Goal: Information Seeking & Learning: Learn about a topic

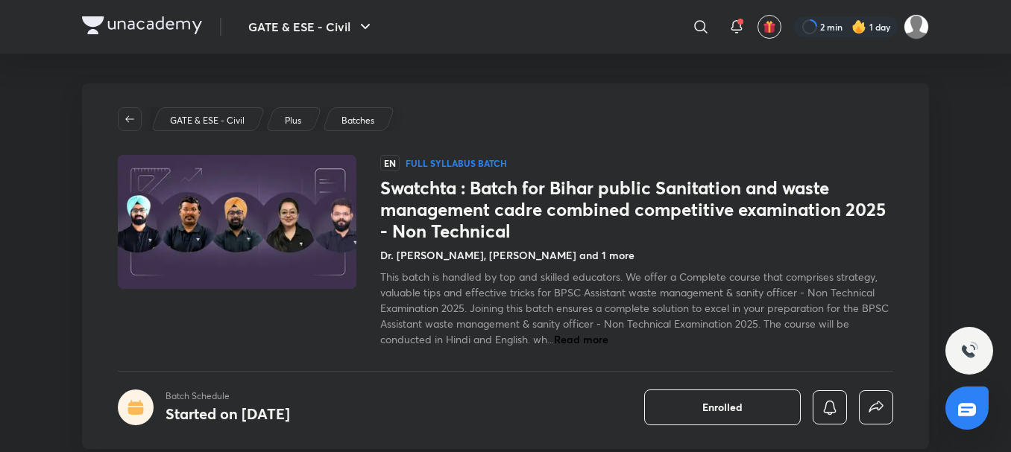
click at [134, 407] on icon at bounding box center [135, 408] width 16 height 16
click at [218, 420] on h4 "Started on Aug 11" at bounding box center [227, 414] width 124 height 20
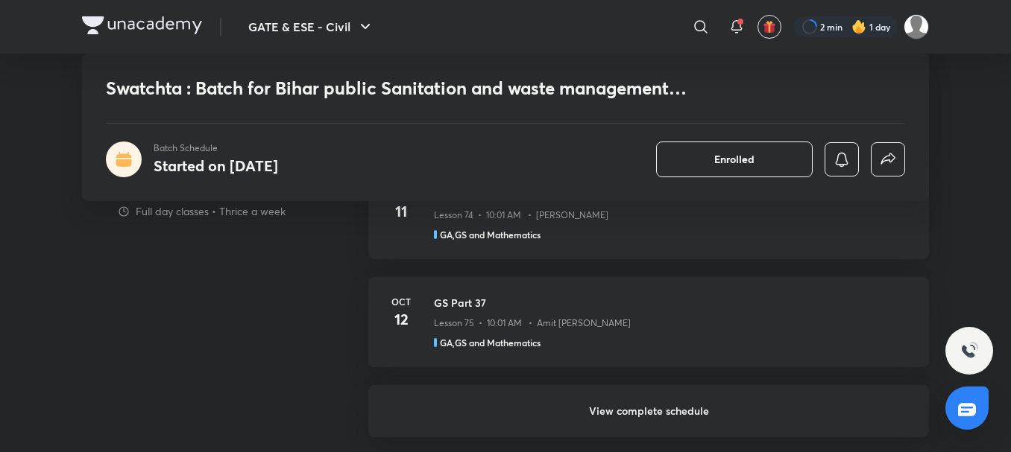
scroll to position [1094, 0]
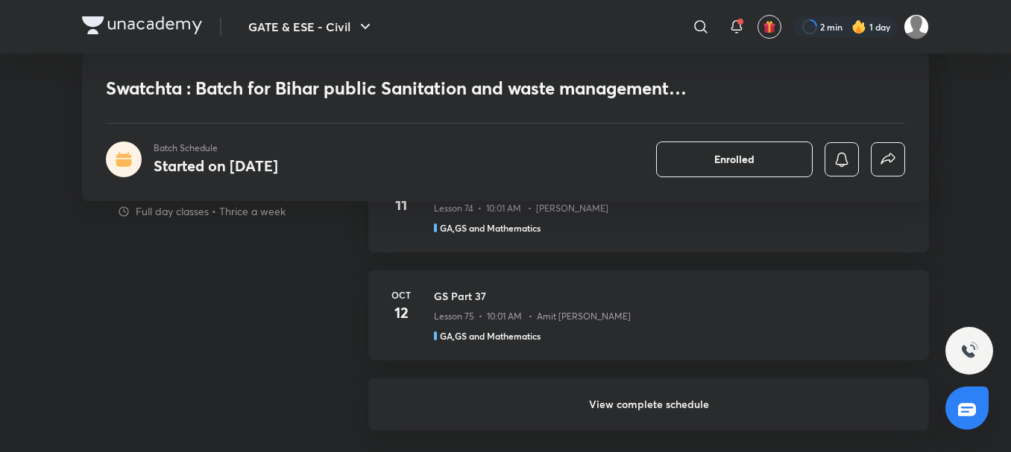
click at [672, 411] on h6 "View complete schedule" at bounding box center [648, 405] width 561 height 52
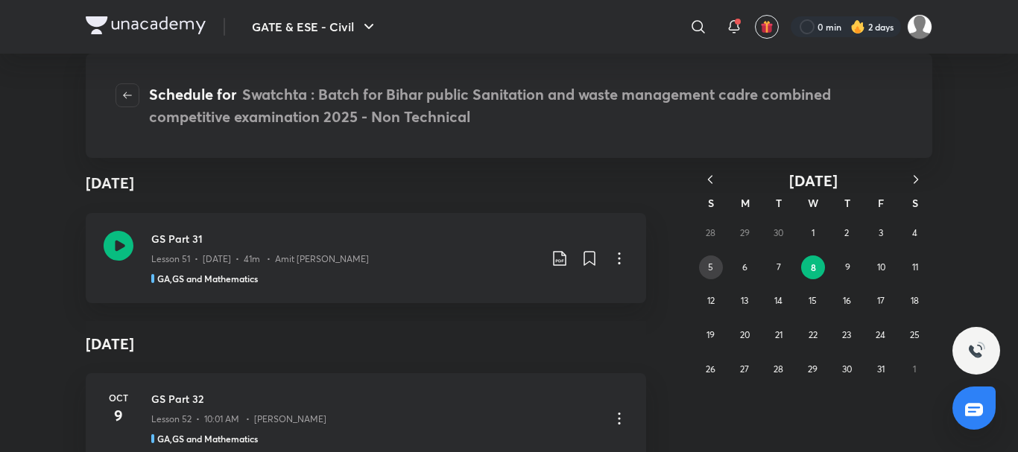
click at [719, 264] on button "5" at bounding box center [711, 268] width 24 height 24
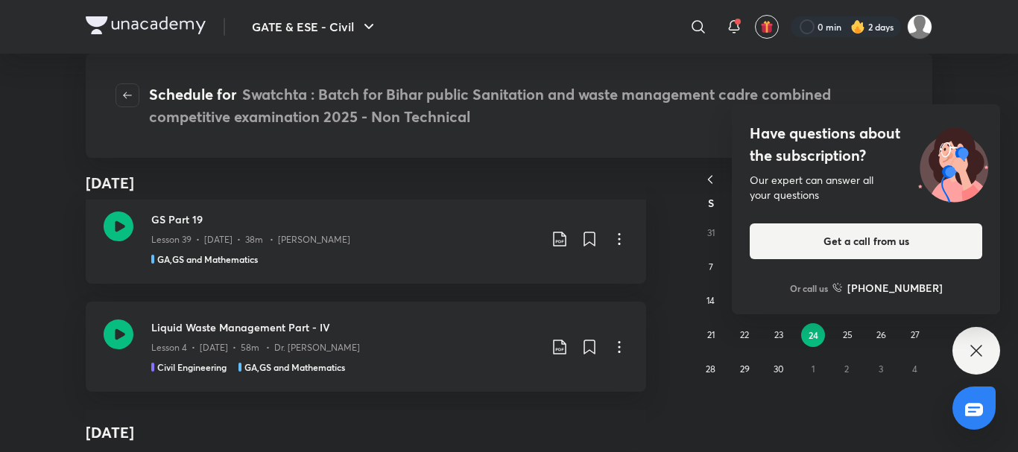
scroll to position [658, 0]
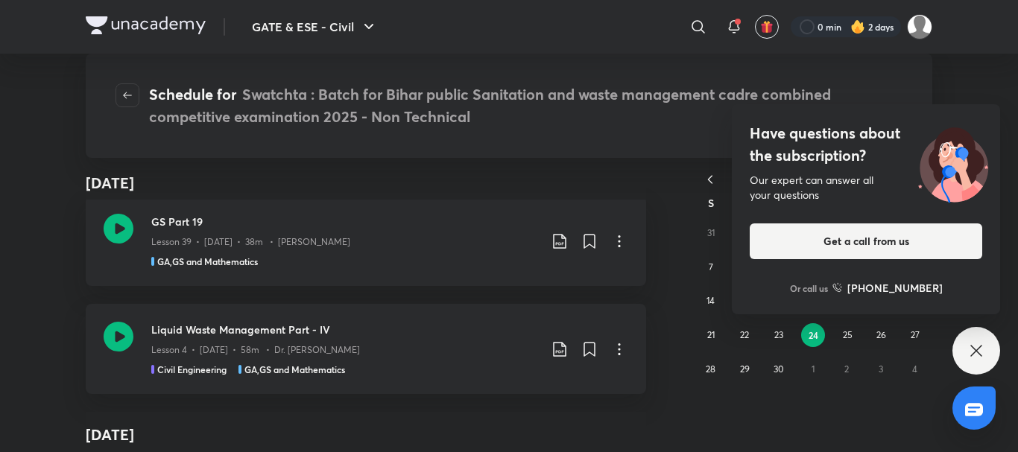
click at [983, 367] on div "Have questions about the subscription? Our expert can answer all your questions…" at bounding box center [977, 351] width 48 height 48
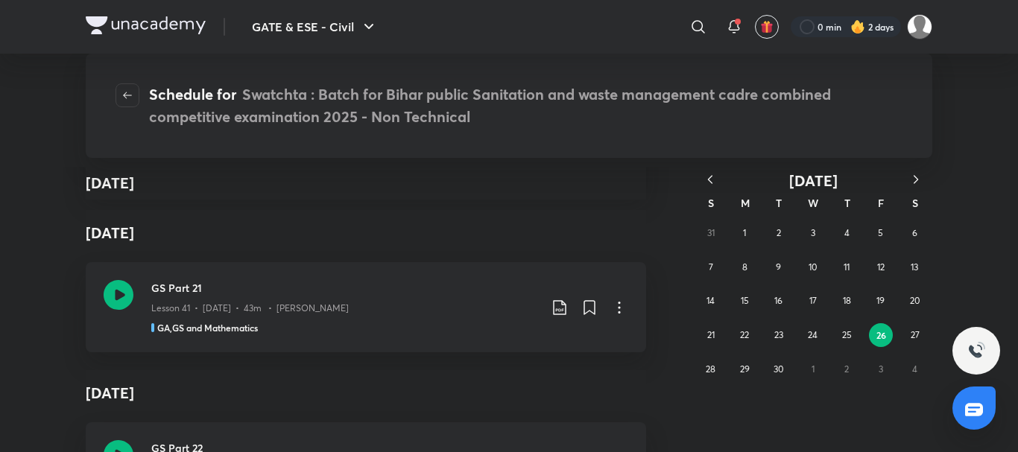
scroll to position [1041, 0]
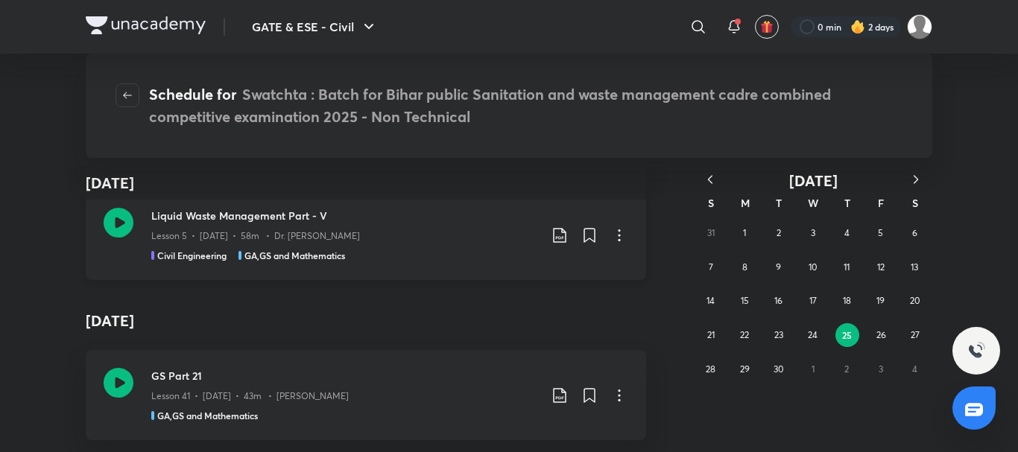
click at [189, 257] on h5 "Civil Engineering" at bounding box center [191, 255] width 69 height 13
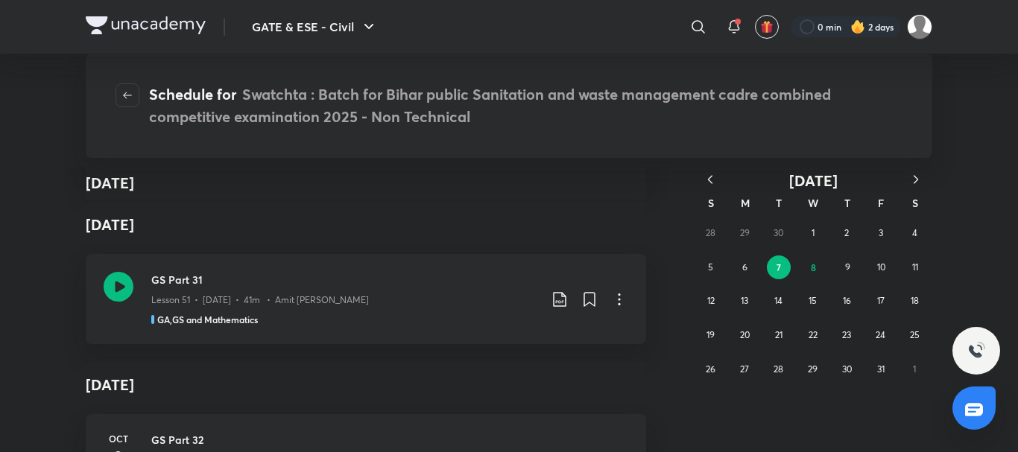
scroll to position [2743, 0]
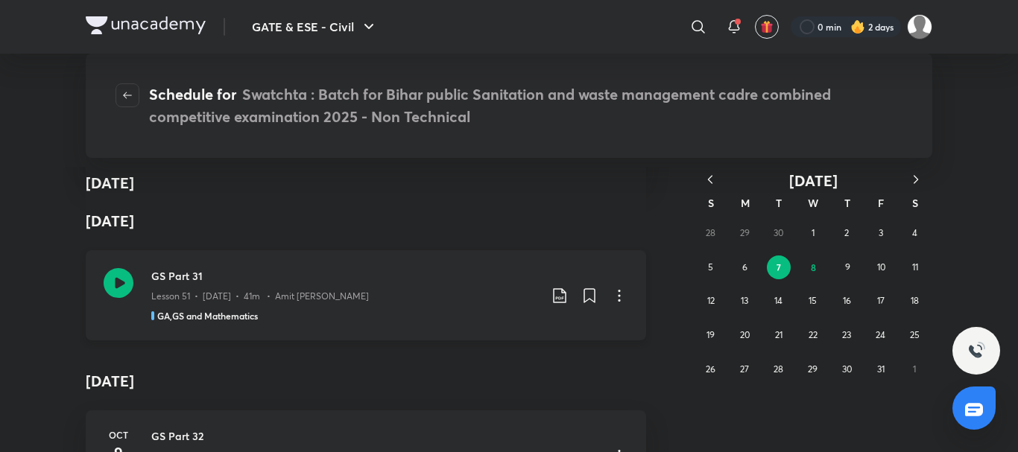
click at [113, 288] on icon at bounding box center [119, 283] width 30 height 30
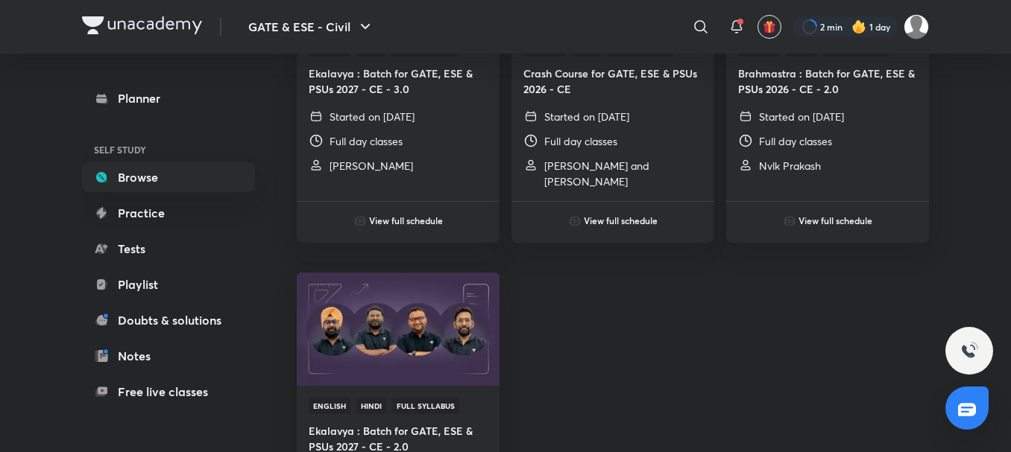
scroll to position [987, 0]
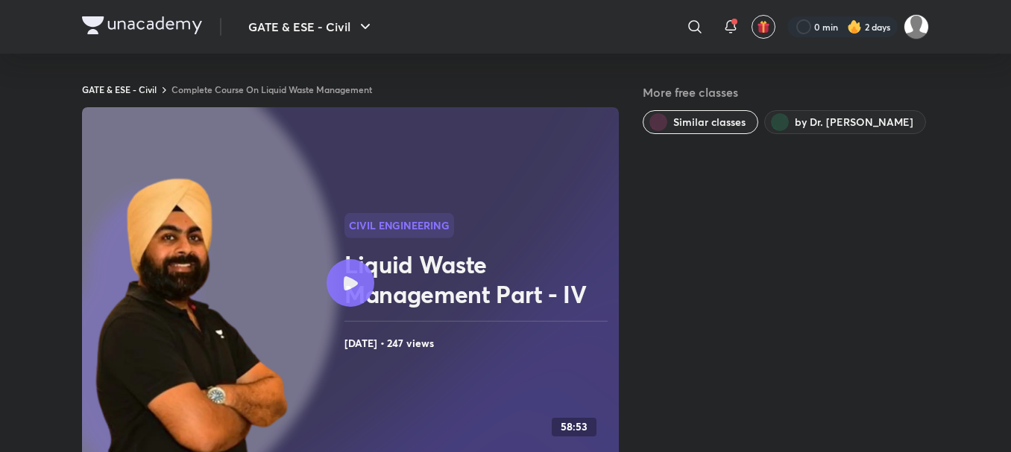
click at [209, 87] on link "Complete Course On Liquid Waste Management" at bounding box center [271, 89] width 201 height 12
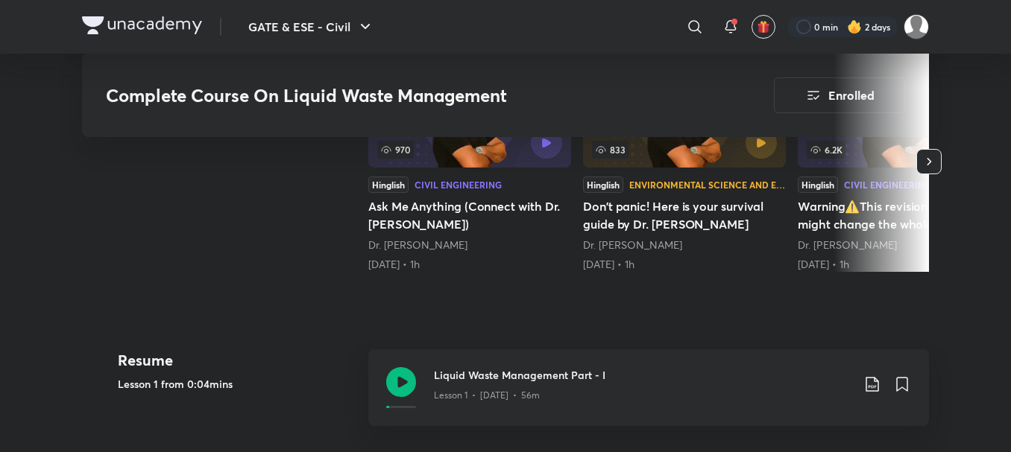
scroll to position [448, 0]
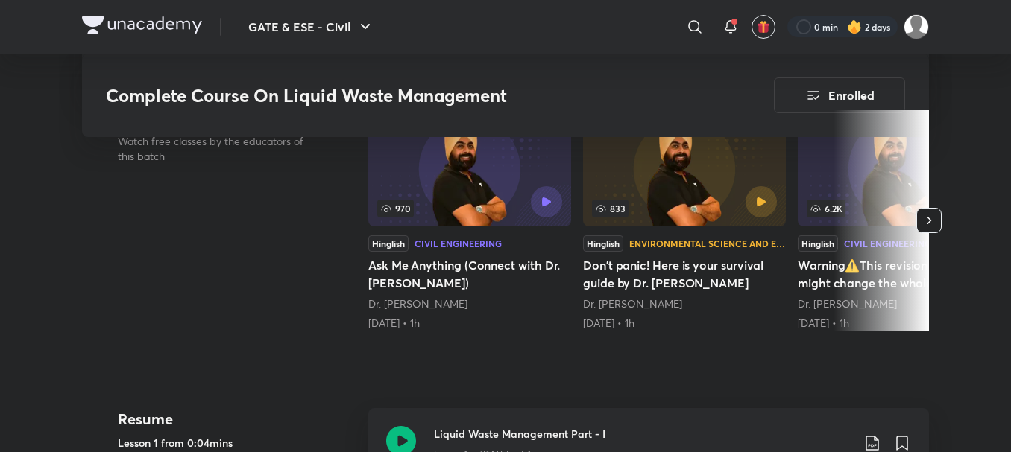
click at [926, 218] on icon "button" at bounding box center [928, 220] width 15 height 15
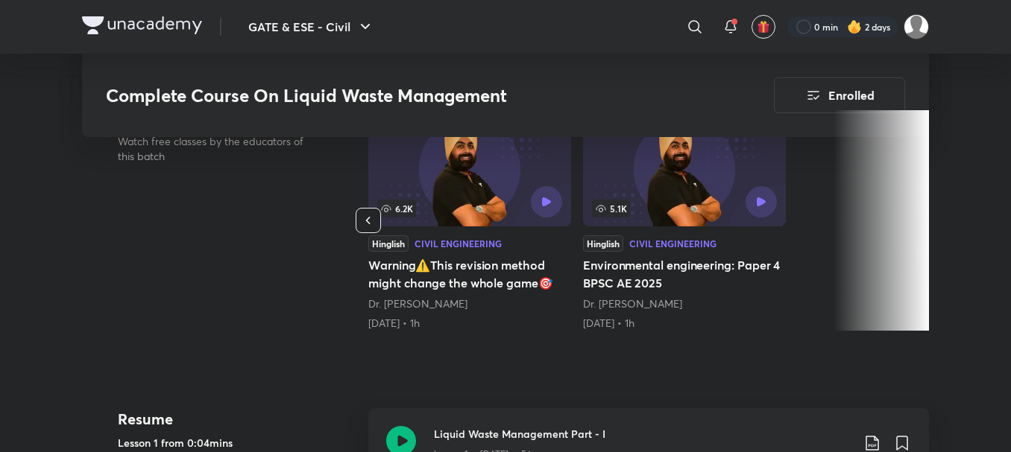
click at [375, 224] on icon "button" at bounding box center [368, 220] width 15 height 15
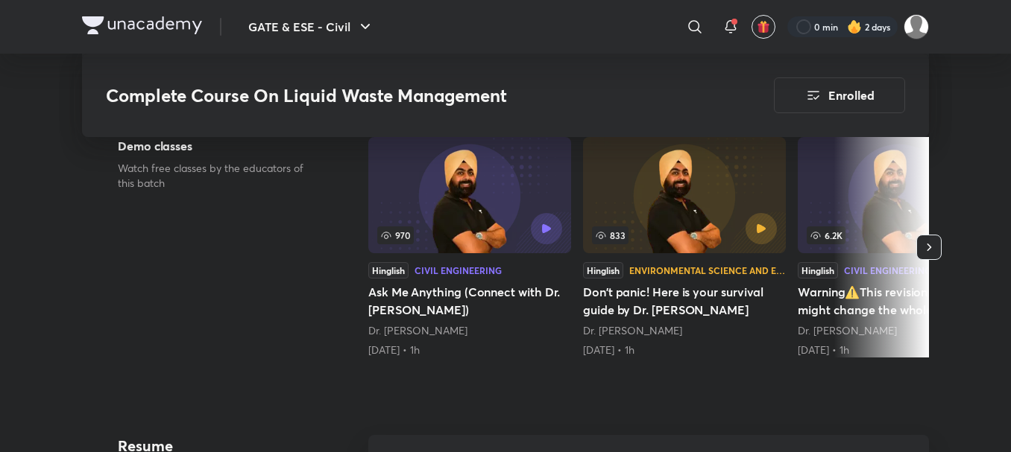
scroll to position [397, 0]
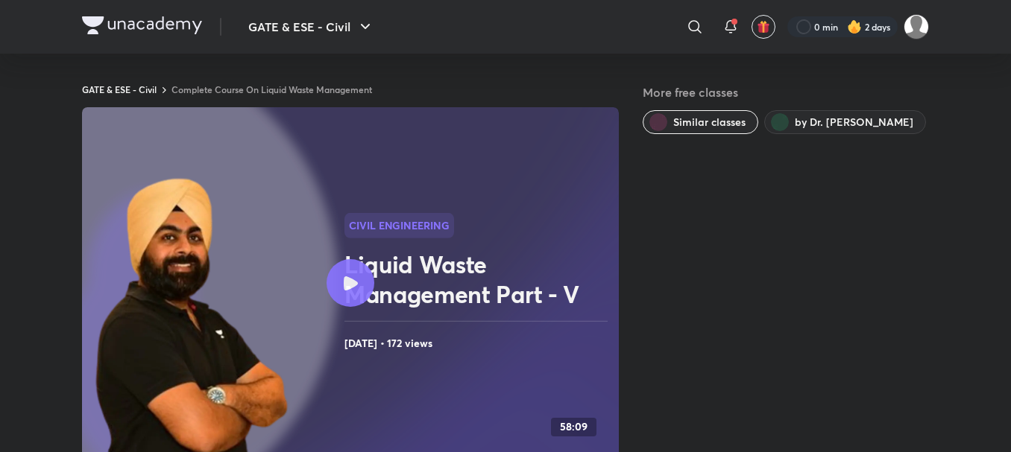
click at [323, 92] on link "Complete Course On Liquid Waste Management" at bounding box center [271, 89] width 201 height 12
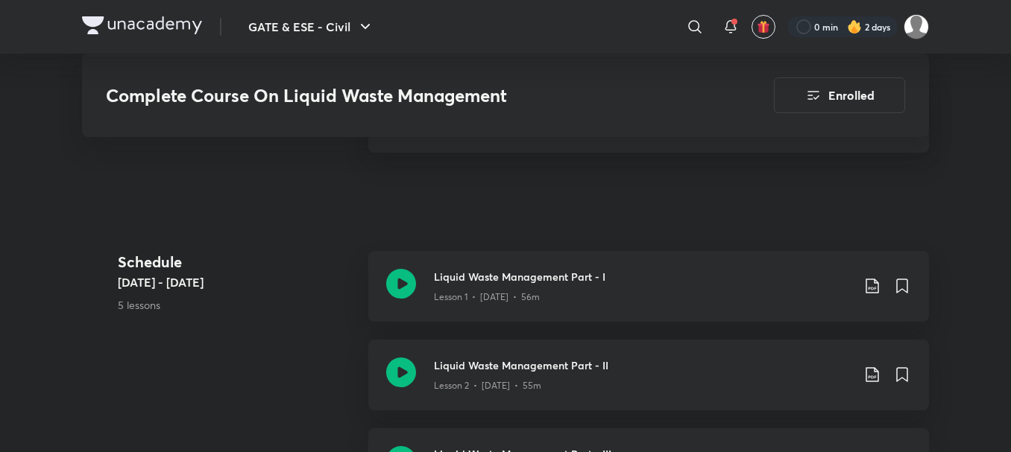
scroll to position [751, 0]
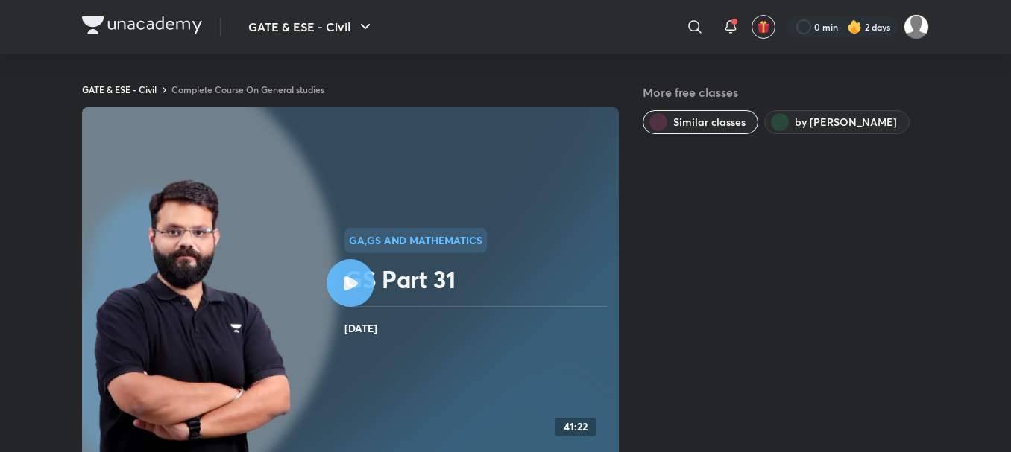
click at [263, 89] on link "Complete Course On General studies" at bounding box center [247, 89] width 153 height 12
